Goal: Transaction & Acquisition: Purchase product/service

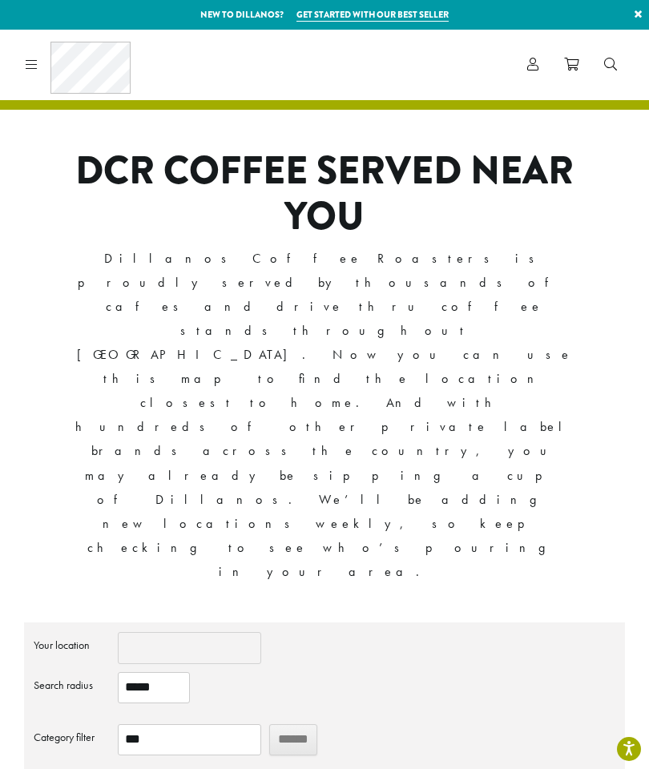
click at [28, 63] on icon at bounding box center [32, 64] width 12 height 13
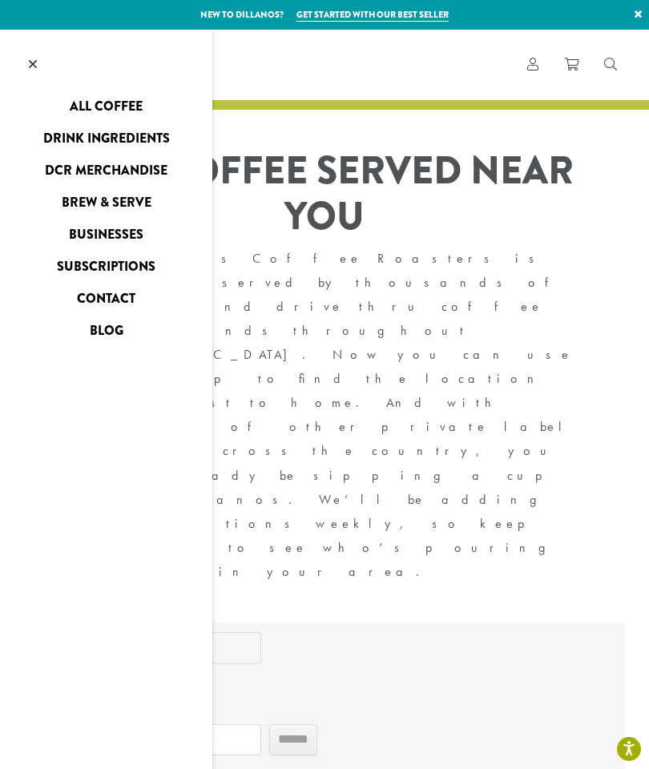
click at [94, 103] on link "All Coffee" at bounding box center [106, 107] width 212 height 26
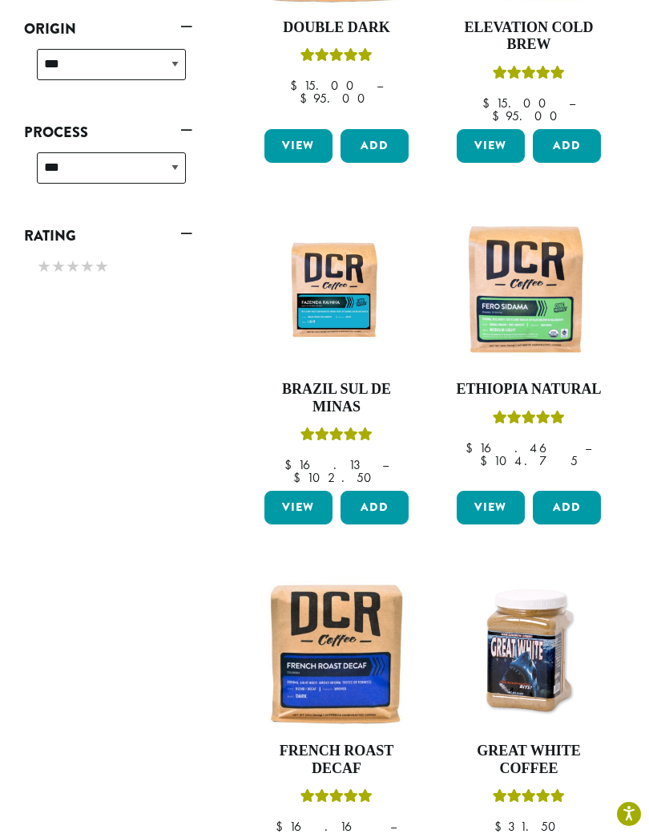
scroll to position [916, 0]
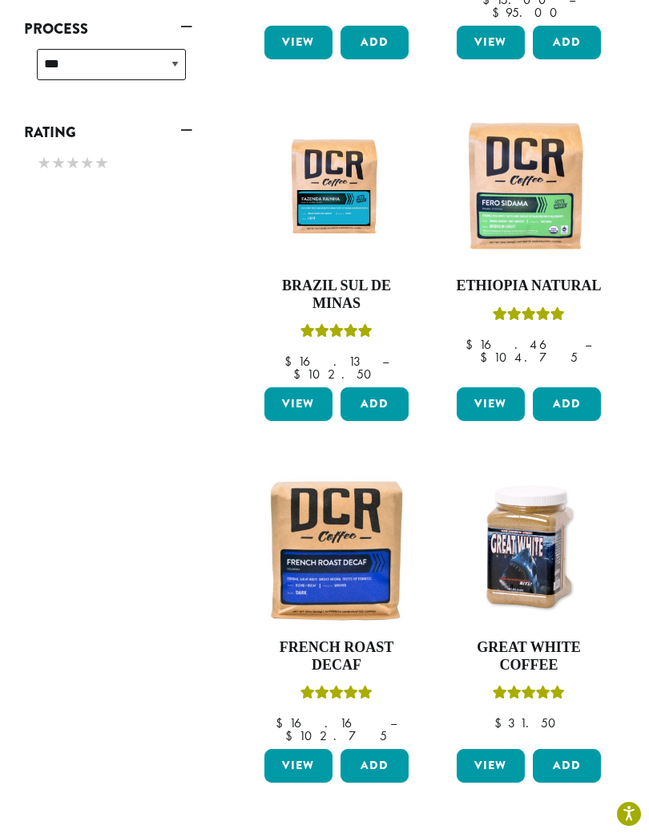
click at [293, 749] on link "View" at bounding box center [299, 766] width 68 height 34
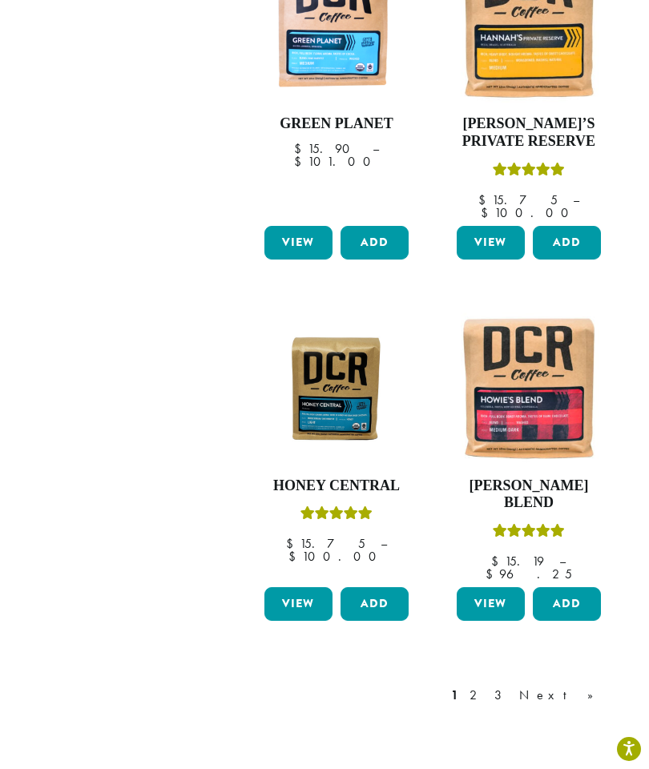
scroll to position [1799, 0]
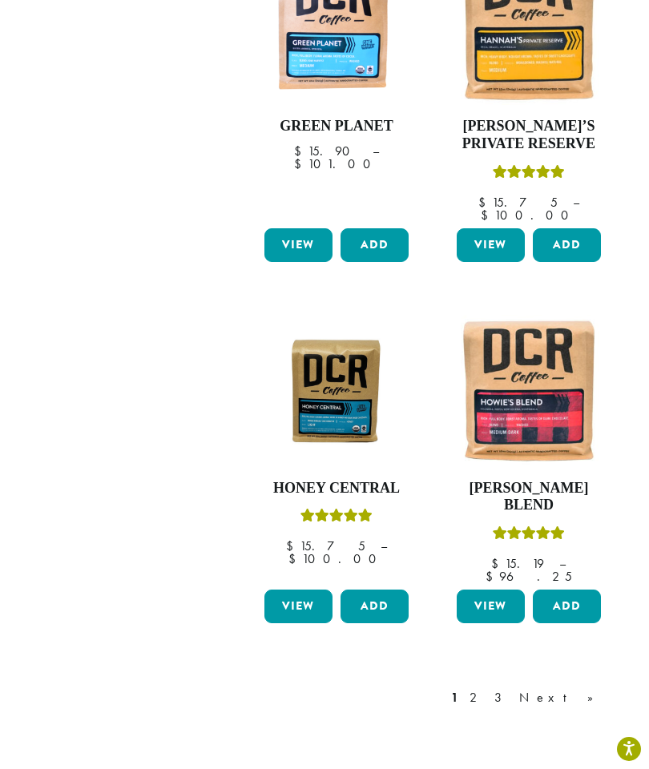
click at [487, 689] on link "2" at bounding box center [476, 698] width 20 height 19
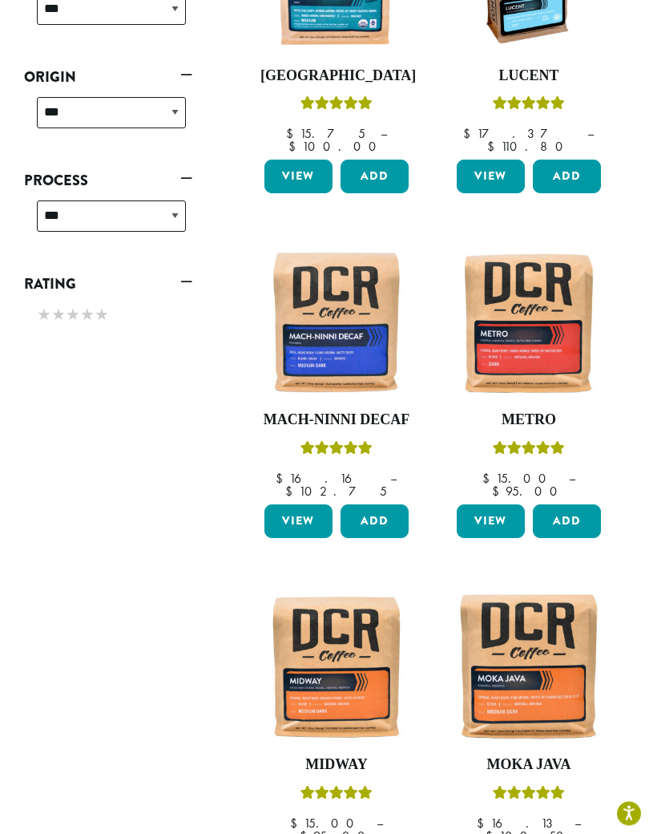
scroll to position [765, 0]
click at [501, 246] on img at bounding box center [529, 322] width 152 height 152
click at [510, 246] on img at bounding box center [529, 322] width 152 height 152
click at [508, 246] on img at bounding box center [529, 322] width 152 height 152
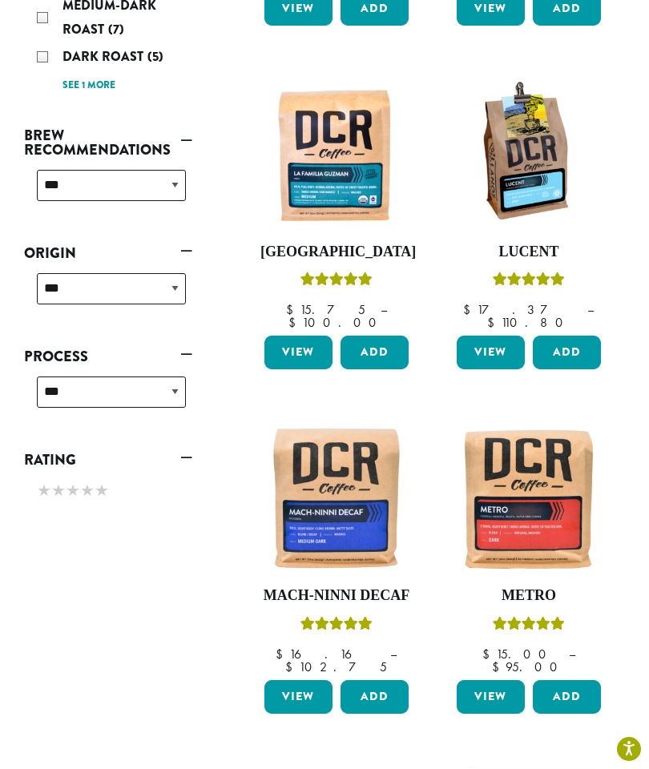
scroll to position [587, 0]
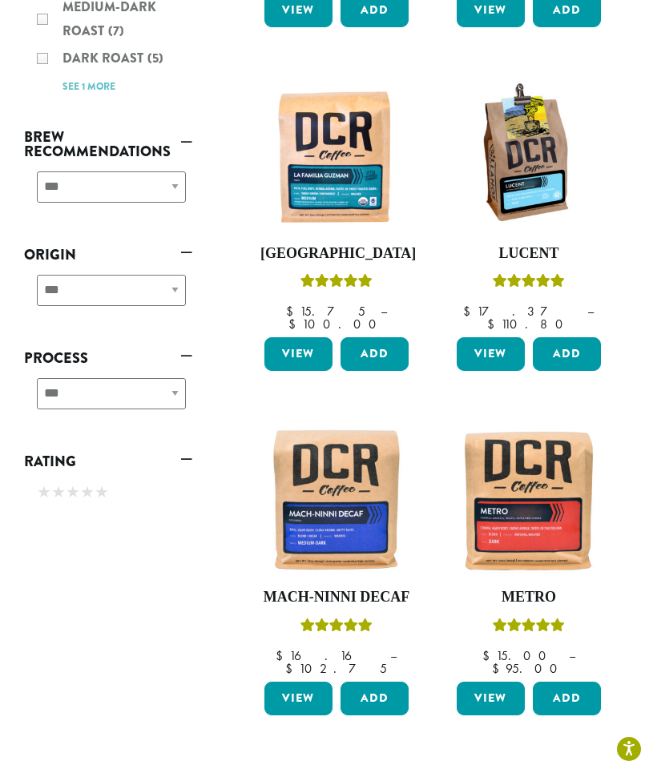
scroll to position [1799, 0]
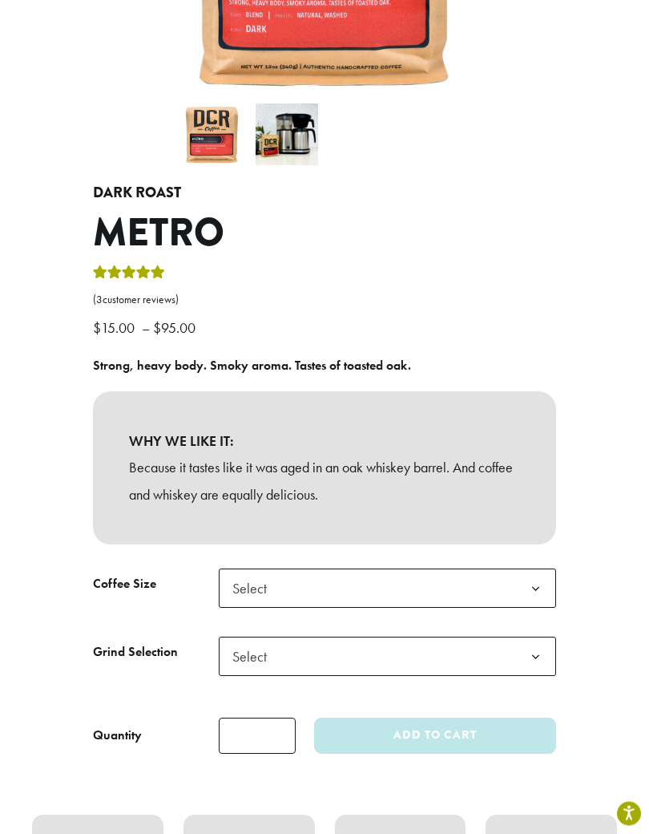
scroll to position [384, 0]
click at [233, 586] on span "Select" at bounding box center [254, 587] width 57 height 31
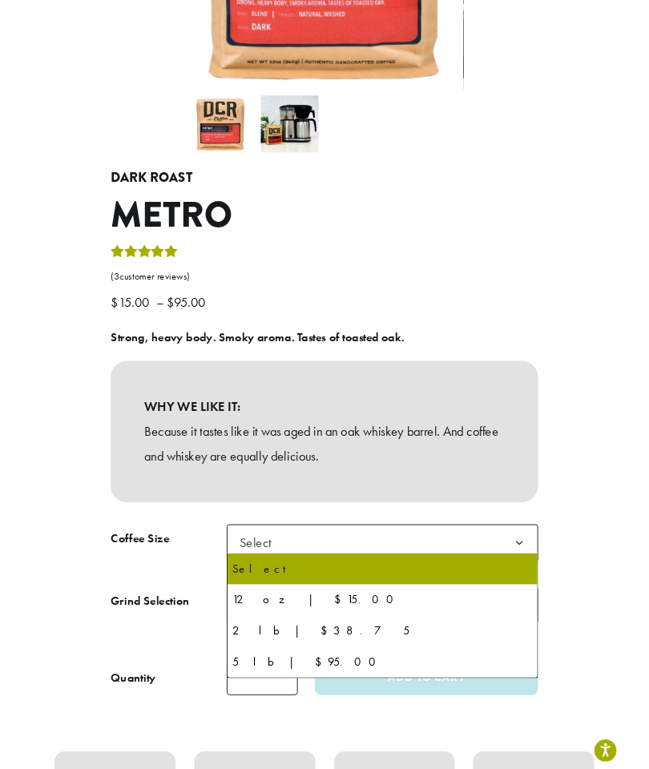
scroll to position [0, 0]
